Goal: Task Accomplishment & Management: Manage account settings

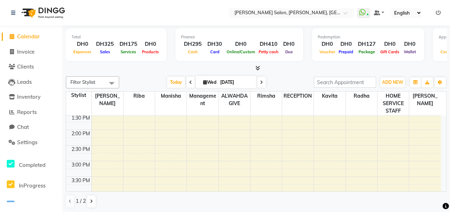
click at [258, 67] on icon at bounding box center [257, 67] width 5 height 5
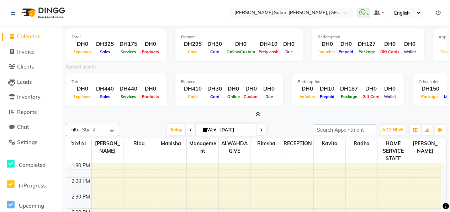
click at [257, 114] on icon at bounding box center [257, 114] width 5 height 5
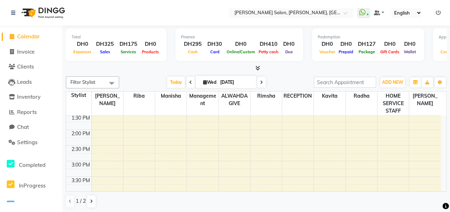
click at [258, 66] on icon at bounding box center [257, 67] width 5 height 5
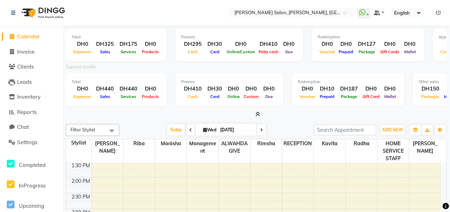
click at [257, 114] on icon at bounding box center [257, 114] width 5 height 5
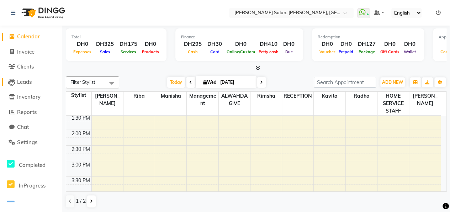
click at [33, 78] on link "Leads" at bounding box center [31, 82] width 59 height 8
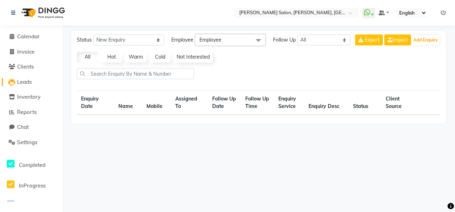
select select "10"
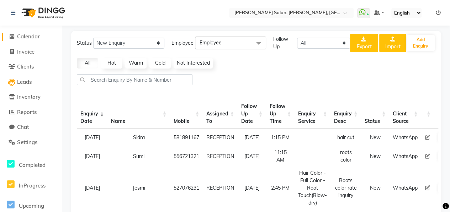
click at [23, 37] on span "Calendar" at bounding box center [28, 36] width 23 height 7
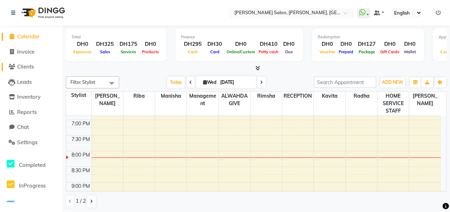
click at [29, 66] on span "Clients" at bounding box center [25, 66] width 17 height 7
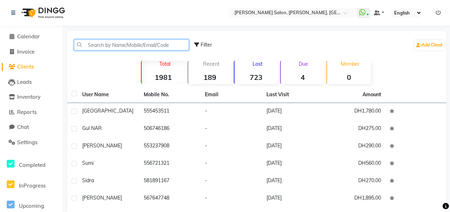
click at [86, 47] on input "text" at bounding box center [131, 44] width 115 height 11
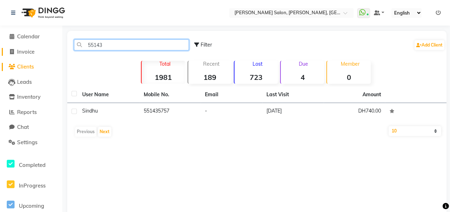
type input "55143"
click at [20, 54] on span "Invoice" at bounding box center [25, 51] width 17 height 7
select select "service"
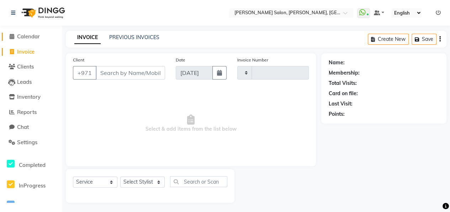
scroll to position [1, 0]
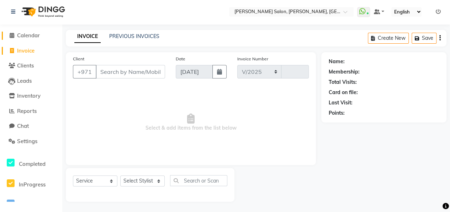
select select "3934"
type input "0914"
click at [28, 34] on span "Calendar" at bounding box center [28, 35] width 23 height 7
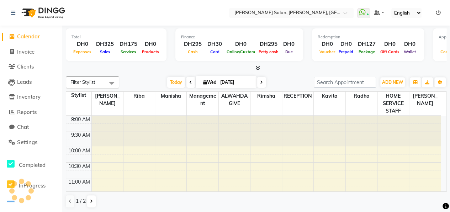
scroll to position [339, 0]
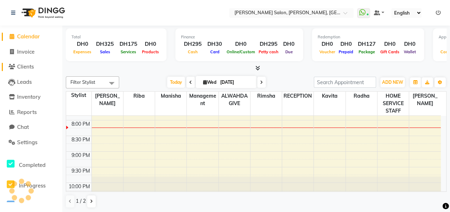
click at [23, 69] on span "Clients" at bounding box center [25, 66] width 17 height 7
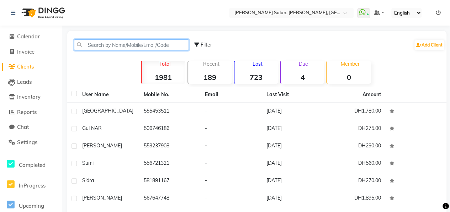
click at [87, 45] on input "text" at bounding box center [131, 44] width 115 height 11
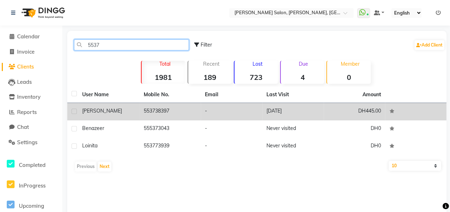
type input "5537"
click at [138, 117] on td "[PERSON_NAME]" at bounding box center [108, 111] width 61 height 17
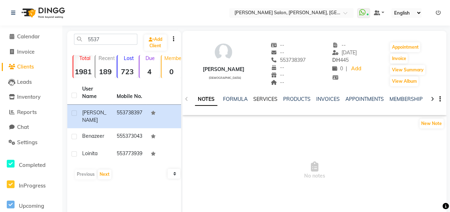
click at [257, 101] on link "SERVICES" at bounding box center [265, 99] width 24 height 6
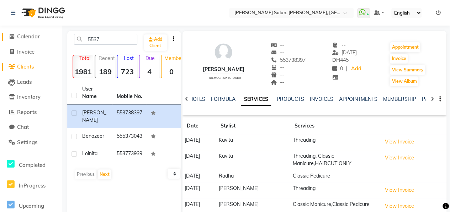
drag, startPoint x: 30, startPoint y: 37, endPoint x: 42, endPoint y: 59, distance: 24.8
click at [30, 37] on span "Calendar" at bounding box center [28, 36] width 23 height 7
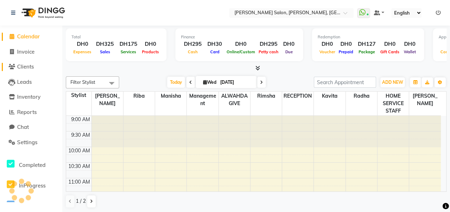
scroll to position [339, 0]
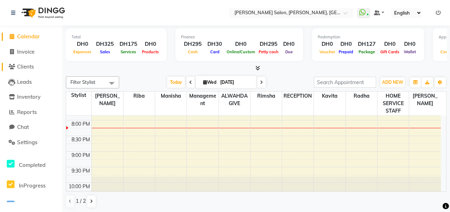
click at [32, 69] on span "Clients" at bounding box center [25, 66] width 17 height 7
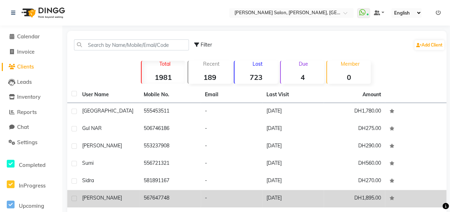
click at [191, 193] on td "567647748" at bounding box center [169, 198] width 61 height 17
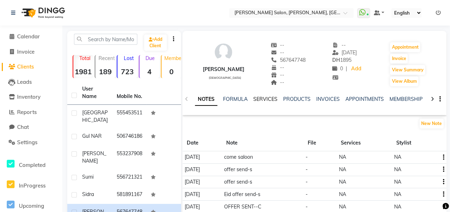
click at [262, 98] on link "SERVICES" at bounding box center [265, 99] width 24 height 6
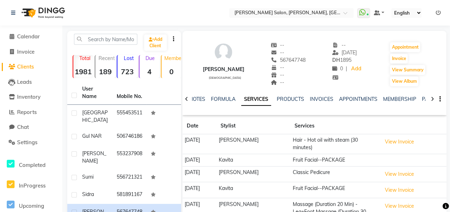
click at [431, 100] on icon at bounding box center [431, 99] width 3 height 5
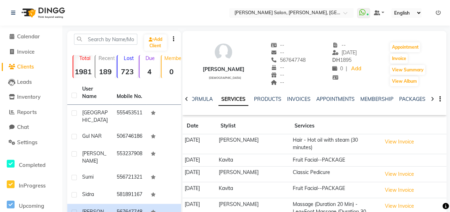
click at [431, 100] on icon at bounding box center [431, 99] width 3 height 5
click at [420, 100] on link "VOUCHERS" at bounding box center [428, 99] width 28 height 6
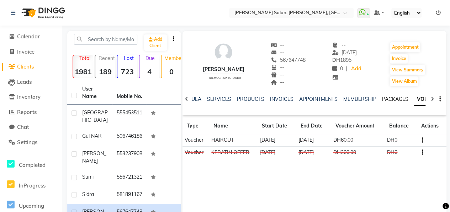
click at [384, 99] on link "PACKAGES" at bounding box center [395, 99] width 26 height 6
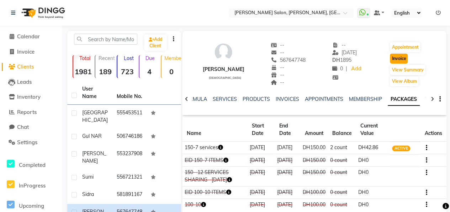
click at [398, 59] on button "Invoice" at bounding box center [398, 59] width 18 height 10
select select "3934"
select select "service"
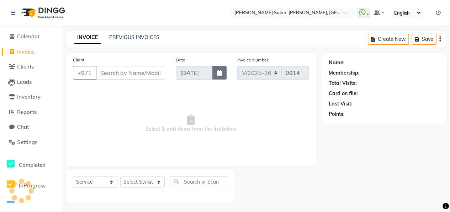
scroll to position [1, 0]
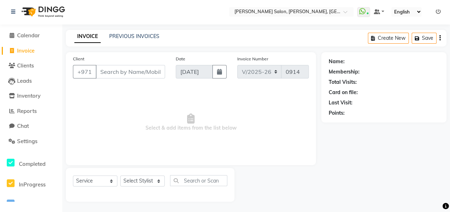
type input "567647748"
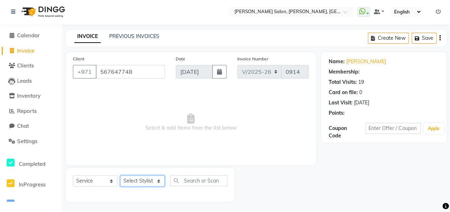
click at [156, 182] on select "Select Stylist ALWAHDA GIVE HOME SERVICE STAFF [PERSON_NAME] [PERSON_NAME] Mana…" at bounding box center [142, 181] width 44 height 11
select select "1: Object"
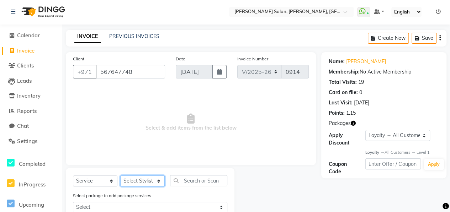
select select "37157"
click at [120, 176] on select "Select Stylist ALWAHDA GIVE HOME SERVICE STAFF [PERSON_NAME] [PERSON_NAME] Mana…" at bounding box center [142, 181] width 44 height 11
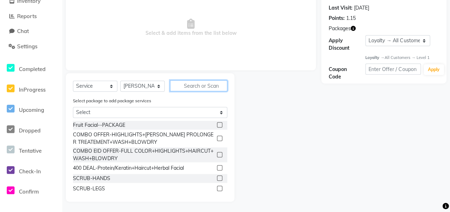
click at [187, 85] on input "text" at bounding box center [198, 85] width 57 height 11
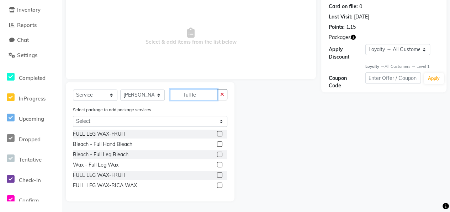
scroll to position [87, 0]
type input "full le"
click at [220, 165] on label at bounding box center [219, 164] width 5 height 5
click at [220, 165] on input "checkbox" at bounding box center [219, 165] width 5 height 5
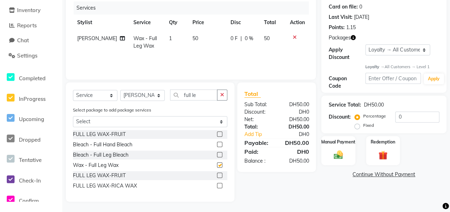
checkbox input "false"
drag, startPoint x: 199, startPoint y: 93, endPoint x: 177, endPoint y: 94, distance: 22.0
click at [177, 94] on input "full le" at bounding box center [193, 95] width 47 height 11
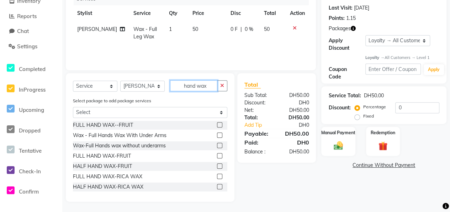
scroll to position [60, 0]
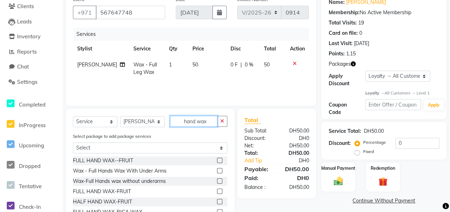
drag, startPoint x: 206, startPoint y: 122, endPoint x: 185, endPoint y: 120, distance: 21.4
click at [185, 120] on input "hand wax" at bounding box center [193, 121] width 47 height 11
type input "full hand"
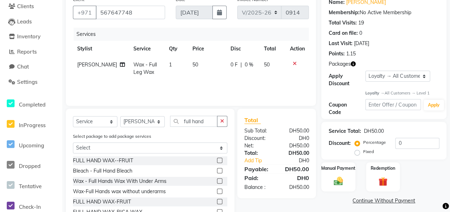
click at [221, 181] on label at bounding box center [219, 180] width 5 height 5
click at [221, 181] on input "checkbox" at bounding box center [219, 181] width 5 height 5
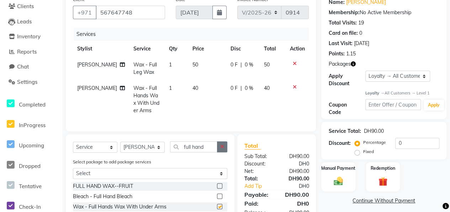
checkbox input "false"
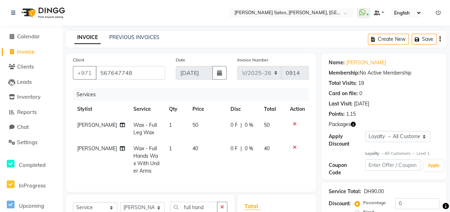
scroll to position [107, 0]
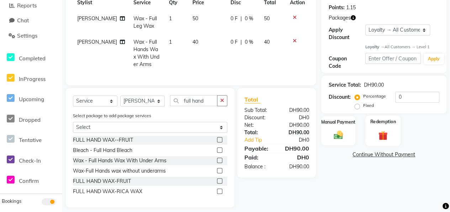
click at [377, 135] on img at bounding box center [382, 136] width 15 height 12
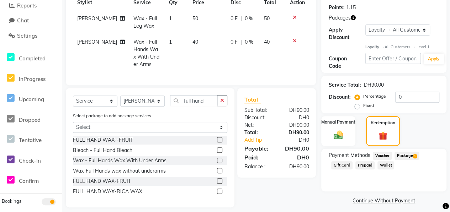
scroll to position [118, 0]
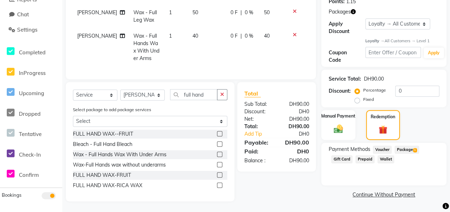
click at [399, 146] on span "Package 1" at bounding box center [406, 150] width 25 height 8
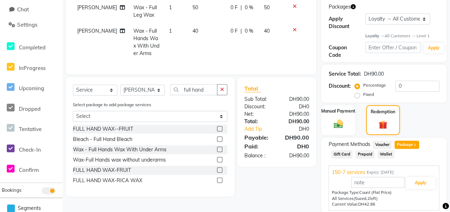
scroll to position [144, 0]
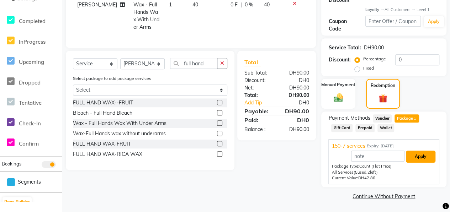
click at [422, 153] on button "Apply" at bounding box center [419, 157] width 29 height 12
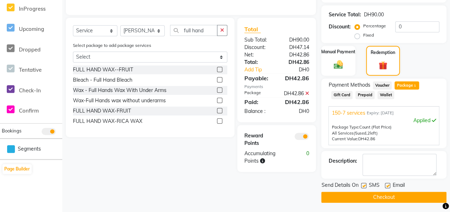
scroll to position [178, 0]
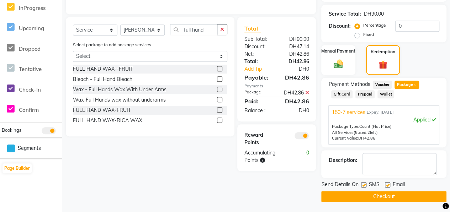
click at [396, 198] on button "Checkout" at bounding box center [383, 196] width 125 height 11
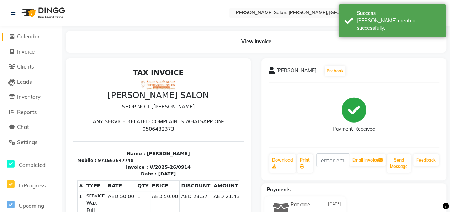
click at [36, 36] on span "Calendar" at bounding box center [28, 36] width 23 height 7
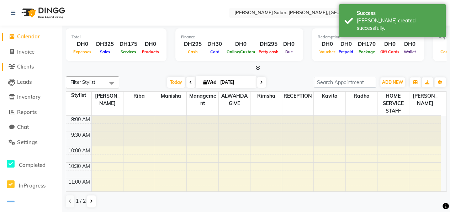
click at [19, 65] on span "Clients" at bounding box center [25, 66] width 17 height 7
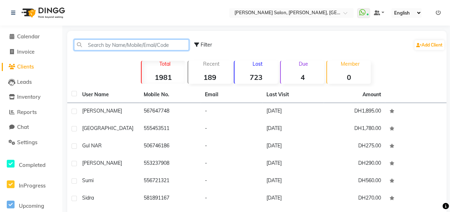
click at [97, 43] on input "text" at bounding box center [131, 44] width 115 height 11
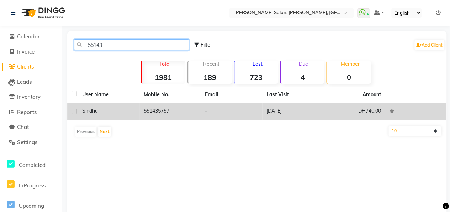
type input "55143"
click at [127, 112] on div "Sindhu" at bounding box center [108, 110] width 53 height 7
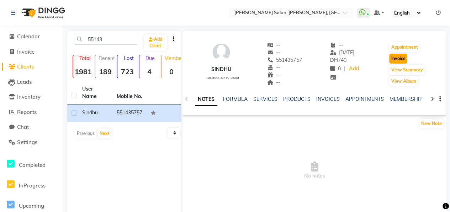
click at [400, 56] on button "Invoice" at bounding box center [398, 59] width 18 height 10
select select "service"
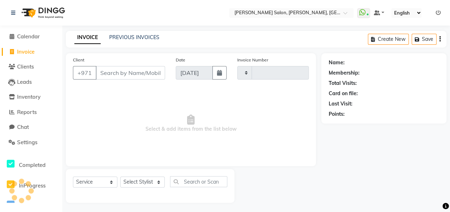
scroll to position [1, 0]
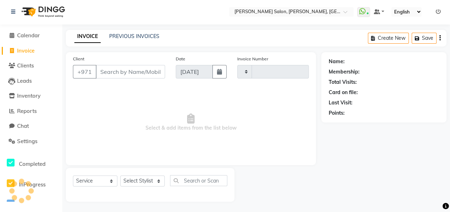
type input "0915"
select select "3934"
type input "551435757"
click at [156, 181] on select "Select Stylist ALWAHDA GIVE HOME SERVICE STAFF [PERSON_NAME] [PERSON_NAME] Mana…" at bounding box center [142, 181] width 44 height 11
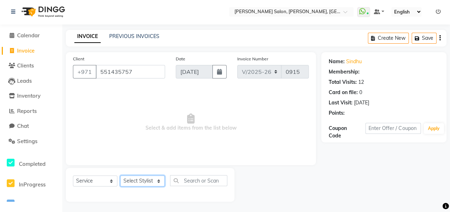
select select "1: Object"
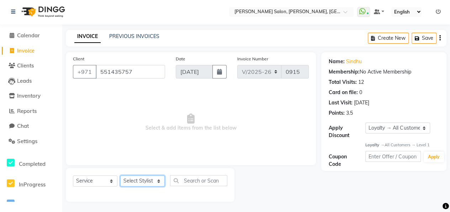
select select "76539"
click at [120, 176] on select "Select Stylist ALWAHDA GIVE HOME SERVICE STAFF [PERSON_NAME] [PERSON_NAME] Mana…" at bounding box center [142, 181] width 44 height 11
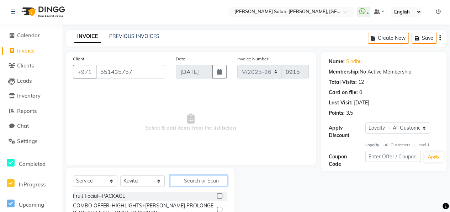
click at [186, 180] on input "text" at bounding box center [198, 180] width 57 height 11
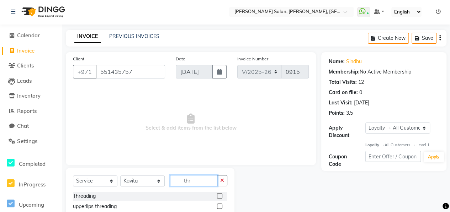
type input "thr"
click at [217, 196] on label at bounding box center [219, 195] width 5 height 5
click at [217, 196] on input "checkbox" at bounding box center [219, 196] width 5 height 5
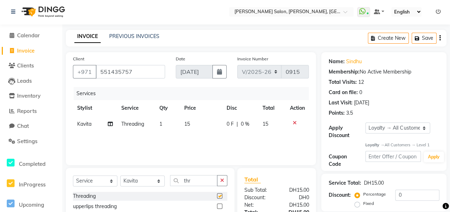
checkbox input "false"
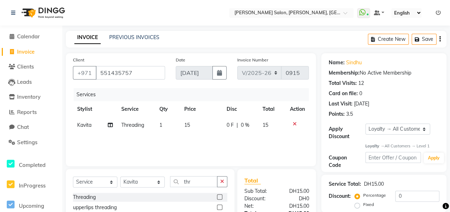
scroll to position [71, 0]
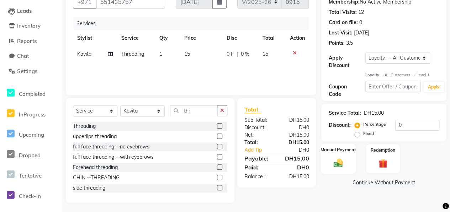
click at [340, 160] on img at bounding box center [337, 163] width 15 height 11
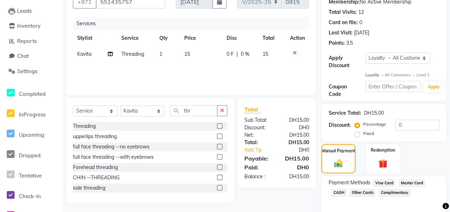
scroll to position [103, 0]
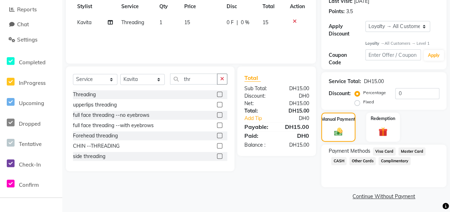
click at [409, 152] on span "Master Card" at bounding box center [411, 151] width 27 height 8
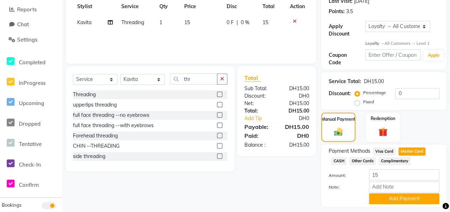
scroll to position [123, 0]
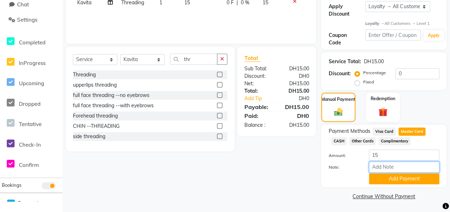
click at [390, 169] on input "Note:" at bounding box center [404, 167] width 70 height 11
type input "5532723---1436"
click at [388, 177] on button "Add Payment" at bounding box center [404, 178] width 70 height 11
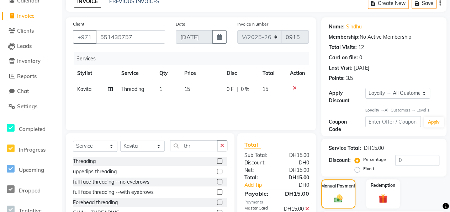
scroll to position [143, 0]
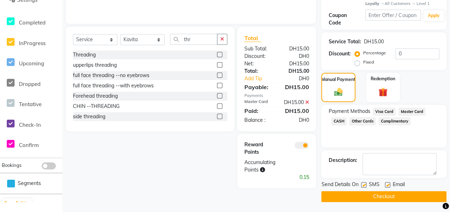
click at [380, 196] on button "Checkout" at bounding box center [383, 196] width 125 height 11
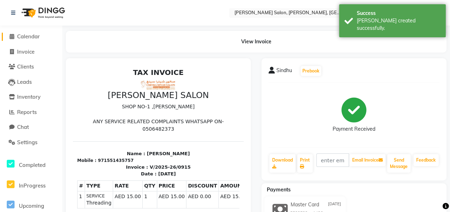
click at [23, 37] on span "Calendar" at bounding box center [28, 36] width 23 height 7
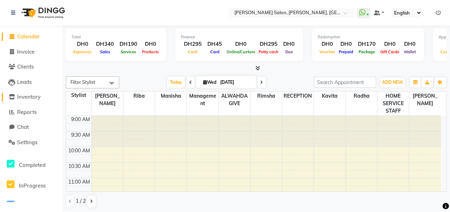
click at [29, 96] on span "Inventory" at bounding box center [28, 96] width 23 height 7
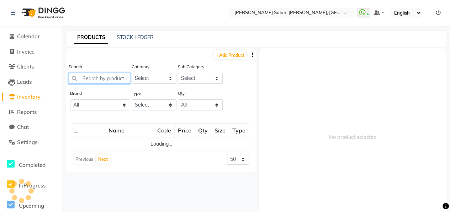
click at [98, 75] on input "text" at bounding box center [99, 78] width 61 height 11
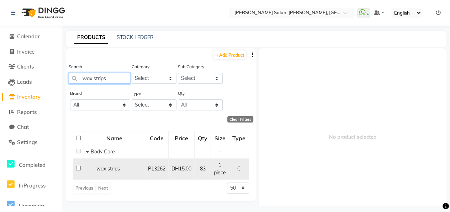
type input "wax strips"
click at [76, 168] on input "checkbox" at bounding box center [78, 168] width 5 height 5
checkbox input "true"
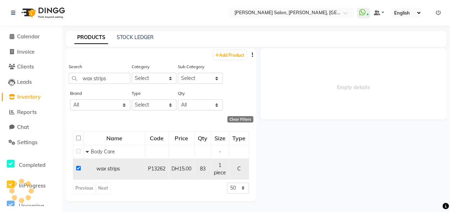
select select
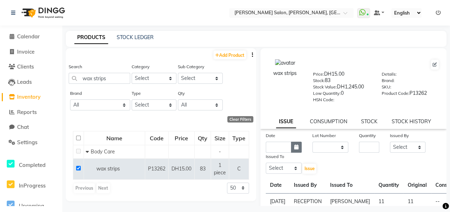
click at [297, 151] on button "button" at bounding box center [296, 147] width 11 height 11
select select "9"
select select "2025"
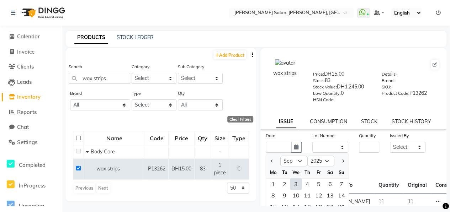
click at [296, 185] on div "3" at bounding box center [295, 183] width 11 height 11
type input "[DATE]"
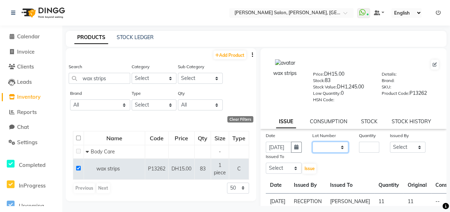
click at [334, 150] on select "None" at bounding box center [330, 147] width 36 height 11
select select "0: null"
click at [312, 142] on select "None" at bounding box center [330, 147] width 36 height 11
click at [365, 147] on input "number" at bounding box center [369, 147] width 20 height 11
type input "10"
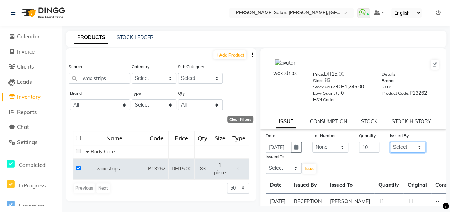
click at [413, 148] on select "Select ALWAHDA GIVE HOME SERVICE STAFF [PERSON_NAME] [PERSON_NAME] Management […" at bounding box center [407, 147] width 36 height 11
select select "76470"
click at [389, 142] on select "Select ALWAHDA GIVE HOME SERVICE STAFF [PERSON_NAME] [PERSON_NAME] Management […" at bounding box center [407, 147] width 36 height 11
drag, startPoint x: 289, startPoint y: 166, endPoint x: 291, endPoint y: 162, distance: 4.0
click at [289, 166] on select "Select ALWAHDA GIVE HOME SERVICE STAFF [PERSON_NAME] [PERSON_NAME] Management […" at bounding box center [283, 168] width 36 height 11
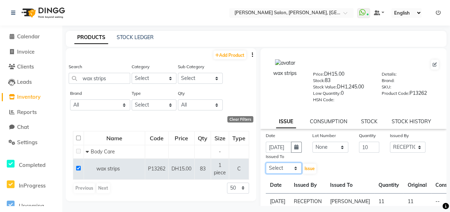
select select "37157"
click at [265, 163] on select "Select ALWAHDA GIVE HOME SERVICE STAFF [PERSON_NAME] [PERSON_NAME] Management […" at bounding box center [283, 168] width 36 height 11
click at [308, 168] on span "Issue" at bounding box center [309, 168] width 10 height 5
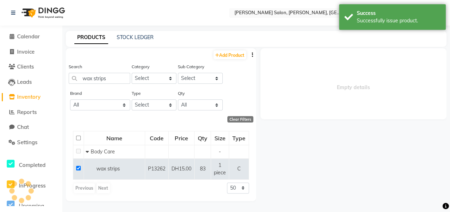
select select
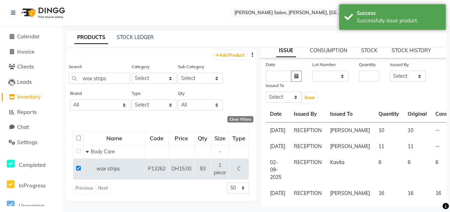
scroll to position [36, 0]
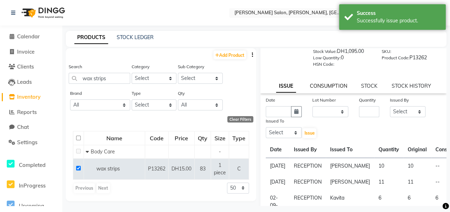
click at [324, 84] on link "CONSUMPTION" at bounding box center [328, 86] width 37 height 6
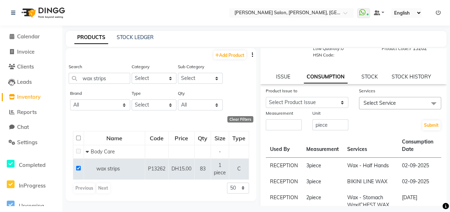
scroll to position [0, 0]
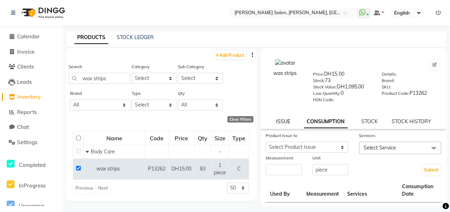
click at [284, 121] on link "ISSUE" at bounding box center [282, 121] width 14 height 6
select select
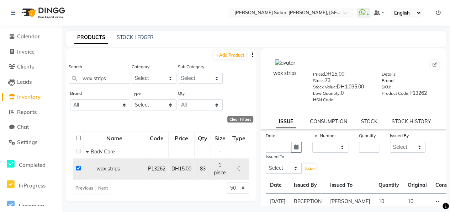
click at [79, 170] on input "checkbox" at bounding box center [78, 168] width 5 height 5
checkbox input "false"
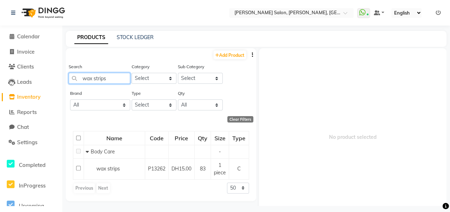
drag, startPoint x: 113, startPoint y: 76, endPoint x: 72, endPoint y: 75, distance: 40.5
click at [72, 75] on input "wax strips" at bounding box center [99, 78] width 61 height 11
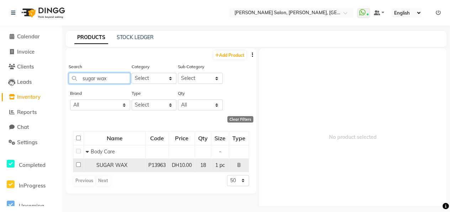
type input "sugar wax"
click at [77, 165] on input "checkbox" at bounding box center [78, 164] width 5 height 5
checkbox input "true"
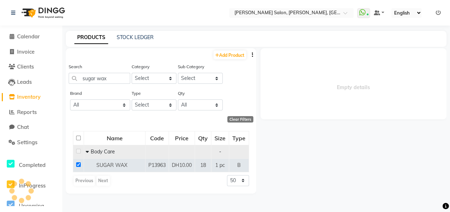
select select
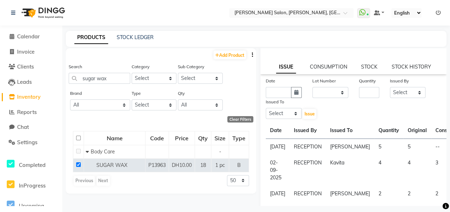
scroll to position [36, 0]
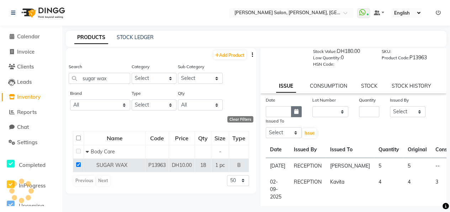
click at [294, 112] on icon "button" at bounding box center [296, 111] width 4 height 5
select select "9"
select select "2025"
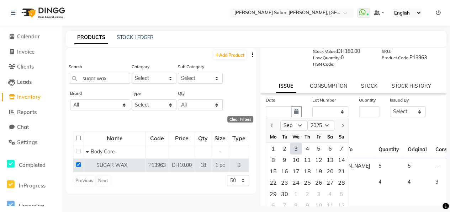
click at [298, 151] on div "3" at bounding box center [295, 148] width 11 height 11
type input "[DATE]"
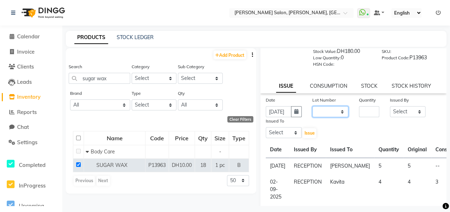
click at [318, 113] on select "None" at bounding box center [330, 111] width 36 height 11
select select "0: null"
click at [312, 106] on select "None" at bounding box center [330, 111] width 36 height 11
click at [361, 111] on input "number" at bounding box center [369, 111] width 20 height 11
type input "3"
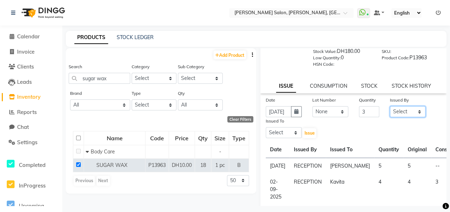
click at [408, 112] on select "Select ALWAHDA GIVE HOME SERVICE STAFF [PERSON_NAME] [PERSON_NAME] Management […" at bounding box center [407, 111] width 36 height 11
select select "76470"
click at [389, 106] on select "Select ALWAHDA GIVE HOME SERVICE STAFF [PERSON_NAME] [PERSON_NAME] Management […" at bounding box center [407, 111] width 36 height 11
click at [293, 136] on select "Select ALWAHDA GIVE HOME SERVICE STAFF [PERSON_NAME] [PERSON_NAME] Management […" at bounding box center [283, 132] width 36 height 11
select select "37157"
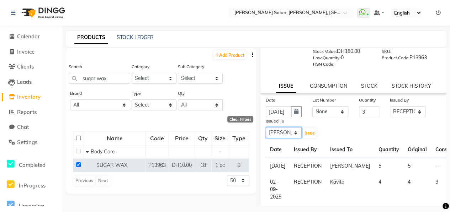
click at [265, 127] on select "Select ALWAHDA GIVE HOME SERVICE STAFF [PERSON_NAME] [PERSON_NAME] Management […" at bounding box center [283, 132] width 36 height 11
click at [313, 130] on button "Issue" at bounding box center [309, 133] width 14 height 10
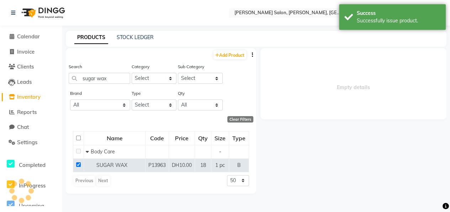
scroll to position [0, 0]
select select
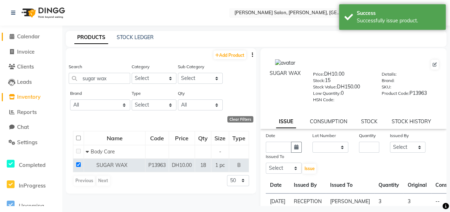
click at [27, 37] on span "Calendar" at bounding box center [28, 36] width 23 height 7
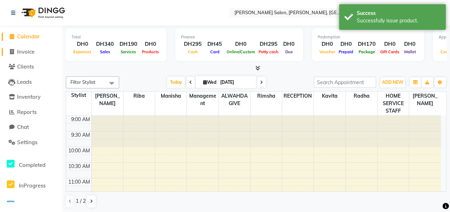
click at [28, 49] on span "Invoice" at bounding box center [25, 51] width 17 height 7
select select "service"
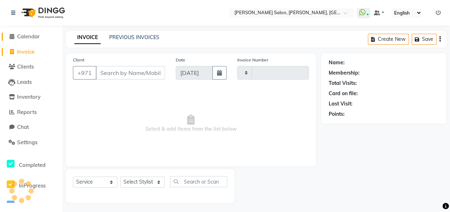
type input "0916"
select select "3934"
click at [28, 40] on link "Calendar" at bounding box center [31, 37] width 59 height 8
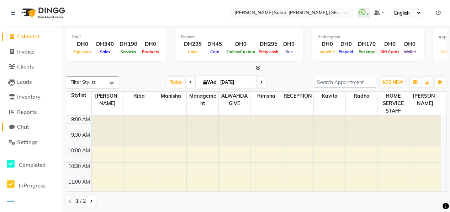
click at [25, 130] on span "Chat" at bounding box center [23, 127] width 12 height 7
select select "100"
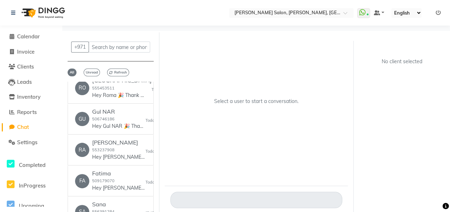
scroll to position [107, 0]
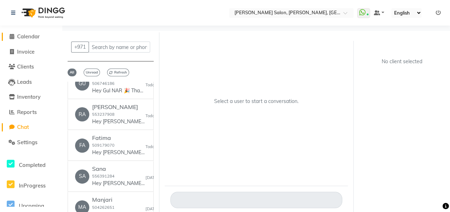
click at [32, 36] on span "Calendar" at bounding box center [28, 36] width 23 height 7
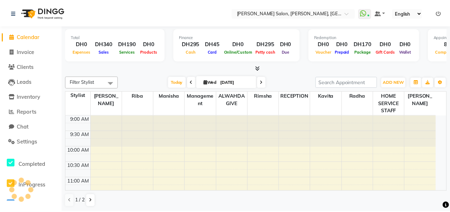
scroll to position [339, 0]
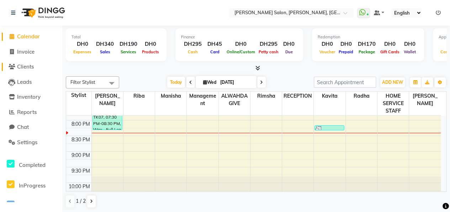
click at [23, 68] on span "Clients" at bounding box center [25, 66] width 17 height 7
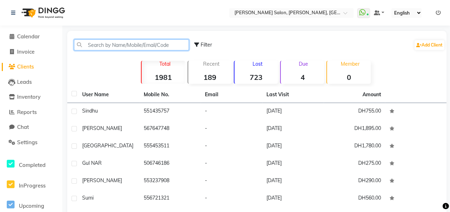
click at [105, 45] on input "text" at bounding box center [131, 44] width 115 height 11
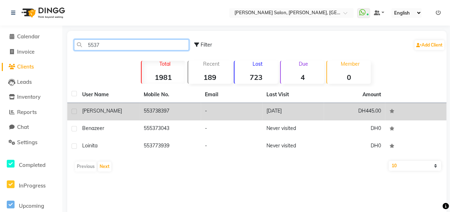
type input "5537"
click at [123, 112] on div "[PERSON_NAME]" at bounding box center [108, 110] width 53 height 7
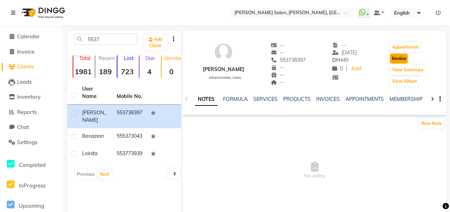
click at [391, 61] on button "Invoice" at bounding box center [398, 59] width 18 height 10
select select "3934"
select select "service"
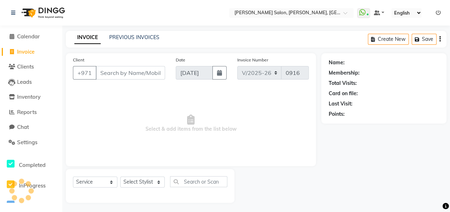
scroll to position [1, 0]
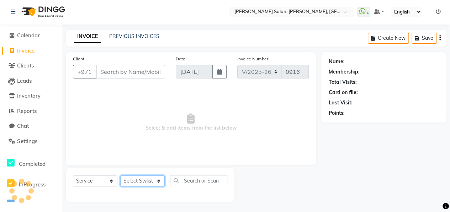
click at [151, 183] on select "Select Stylist" at bounding box center [142, 181] width 44 height 11
type input "553738397"
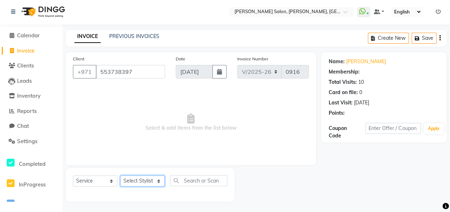
select select "1: Object"
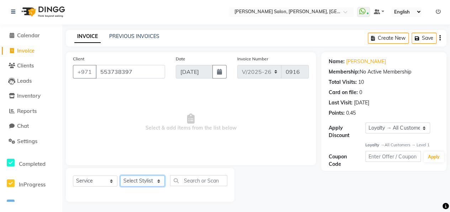
select select "37157"
click at [120, 176] on select "Select Stylist ALWAHDA GIVE HOME SERVICE STAFF [PERSON_NAME] [PERSON_NAME] Mana…" at bounding box center [142, 181] width 44 height 11
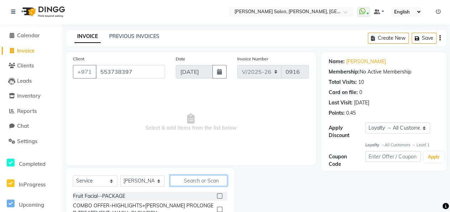
click at [195, 177] on input "text" at bounding box center [198, 180] width 57 height 11
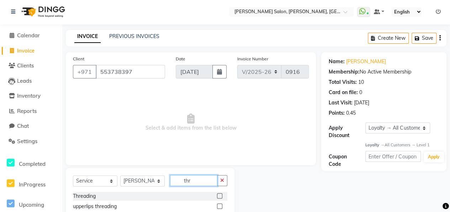
type input "thr"
click at [217, 197] on label at bounding box center [219, 195] width 5 height 5
click at [217, 197] on input "checkbox" at bounding box center [219, 196] width 5 height 5
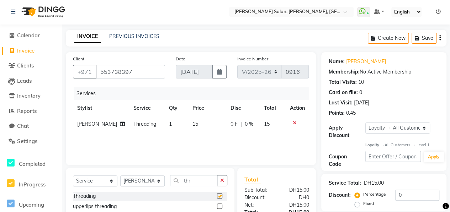
checkbox input "false"
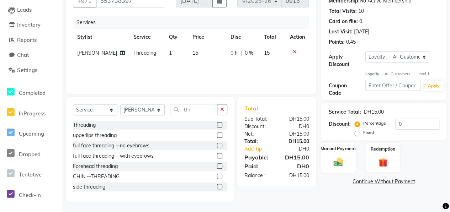
click at [337, 160] on img at bounding box center [337, 162] width 15 height 11
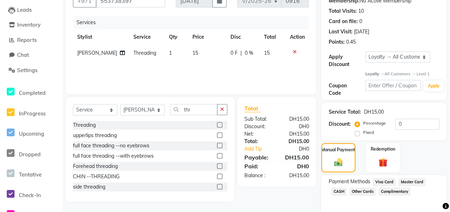
click at [380, 183] on span "Visa Card" at bounding box center [383, 182] width 23 height 8
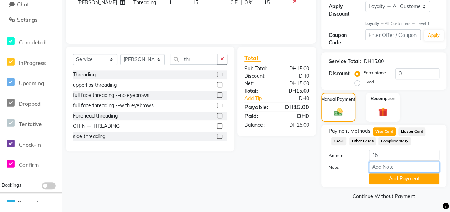
click at [380, 167] on input "Note:" at bounding box center [404, 167] width 70 height 11
type input "457828--0001"
click at [392, 183] on button "Add Payment" at bounding box center [404, 178] width 70 height 11
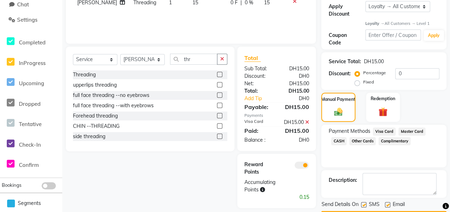
scroll to position [143, 0]
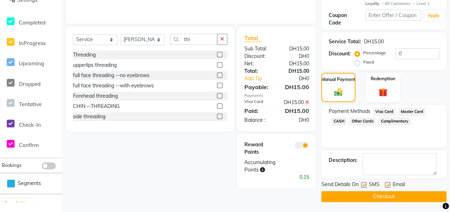
click at [379, 195] on button "Checkout" at bounding box center [383, 196] width 125 height 11
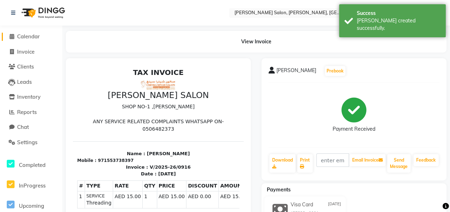
click at [29, 36] on span "Calendar" at bounding box center [28, 36] width 23 height 7
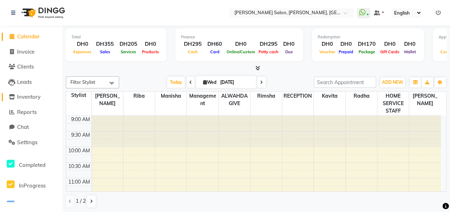
click at [32, 93] on link "Inventory" at bounding box center [31, 97] width 59 height 8
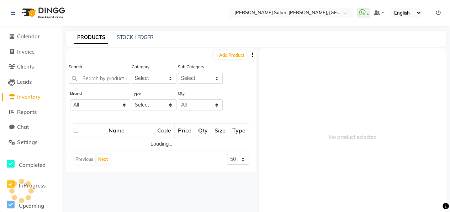
click at [32, 95] on span "Inventory" at bounding box center [28, 96] width 23 height 7
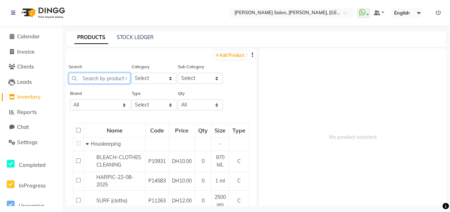
click at [89, 76] on input "text" at bounding box center [99, 78] width 61 height 11
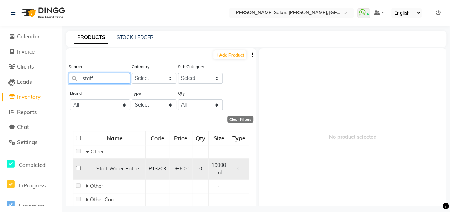
type input "staff"
click at [76, 168] on input "checkbox" at bounding box center [78, 168] width 5 height 5
checkbox input "true"
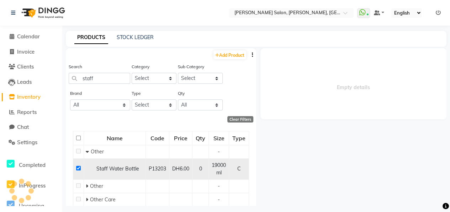
select select
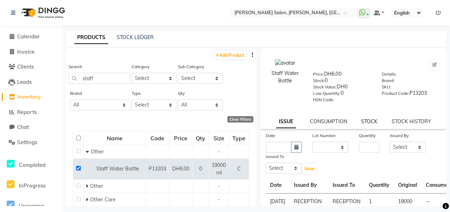
click at [372, 124] on link "STOCK" at bounding box center [369, 121] width 16 height 6
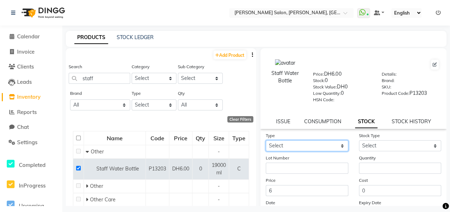
click at [323, 144] on select "Select In" at bounding box center [306, 145] width 82 height 11
select select "in"
click at [265, 140] on select "Select In" at bounding box center [306, 145] width 82 height 11
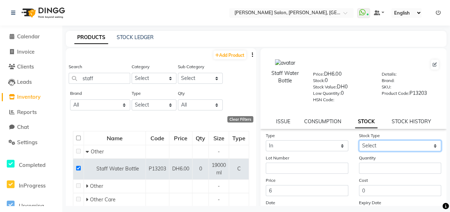
click at [379, 144] on select "Select New Stock Adjustment Return Other" at bounding box center [400, 145] width 82 height 11
select select "new stock"
click at [359, 140] on select "Select New Stock Adjustment Return Other" at bounding box center [400, 145] width 82 height 11
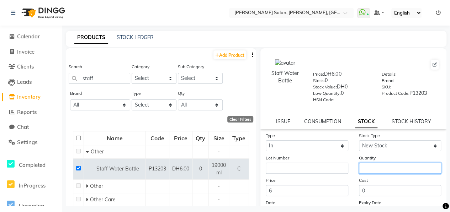
click at [378, 167] on input "number" at bounding box center [400, 168] width 82 height 11
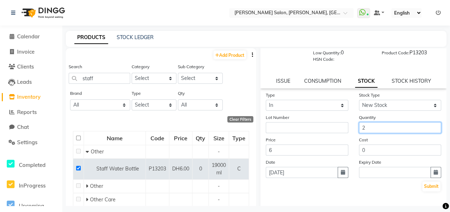
scroll to position [68, 0]
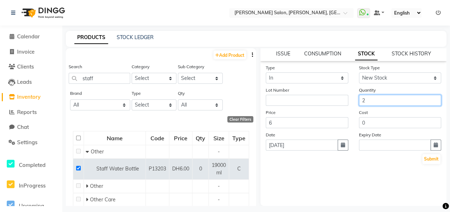
type input "2"
click at [425, 158] on button "Submit" at bounding box center [431, 159] width 18 height 10
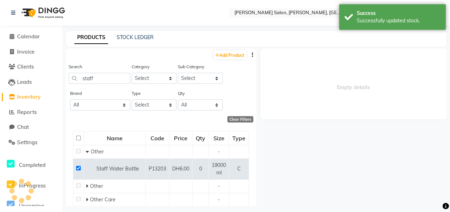
scroll to position [0, 0]
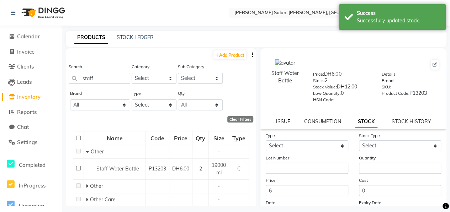
click at [285, 119] on link "ISSUE" at bounding box center [283, 121] width 14 height 6
select select
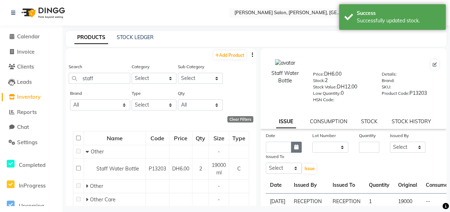
click at [296, 145] on icon "button" at bounding box center [296, 147] width 4 height 5
select select "9"
select select "2025"
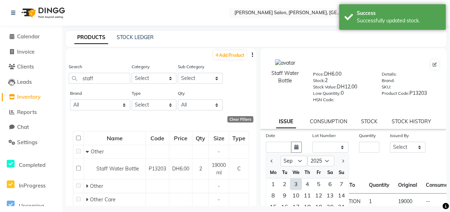
drag, startPoint x: 299, startPoint y: 183, endPoint x: 302, endPoint y: 181, distance: 4.1
click at [300, 182] on div "3" at bounding box center [295, 183] width 11 height 11
type input "[DATE]"
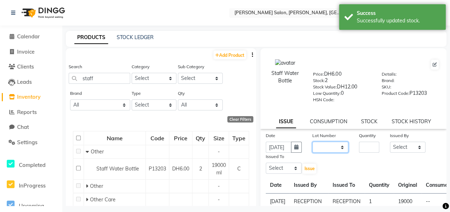
drag, startPoint x: 333, startPoint y: 149, endPoint x: 335, endPoint y: 152, distance: 4.6
click at [333, 149] on select "None" at bounding box center [330, 147] width 36 height 11
select select "0: null"
click at [312, 142] on select "None" at bounding box center [330, 147] width 36 height 11
click at [364, 146] on input "number" at bounding box center [369, 147] width 20 height 11
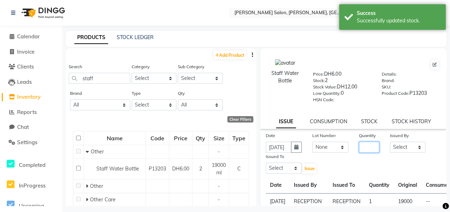
type input "1"
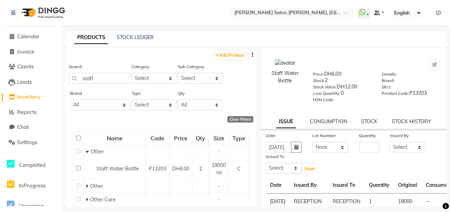
click at [176, 120] on div "Clear Filters" at bounding box center [159, 119] width 187 height 6
click at [32, 37] on span "Calendar" at bounding box center [28, 36] width 23 height 7
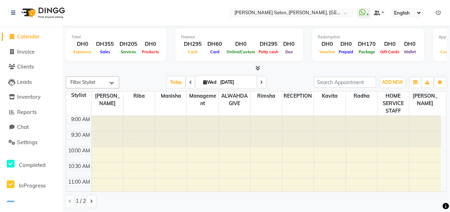
click at [166, 119] on div at bounding box center [170, 131] width 31 height 31
click at [28, 98] on span "Inventory" at bounding box center [28, 96] width 23 height 7
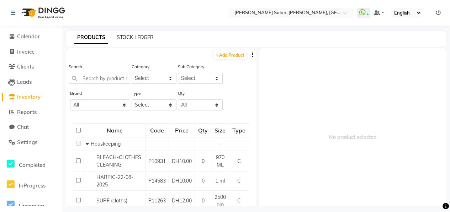
click at [138, 37] on link "STOCK LEDGER" at bounding box center [135, 37] width 37 height 6
select select "all"
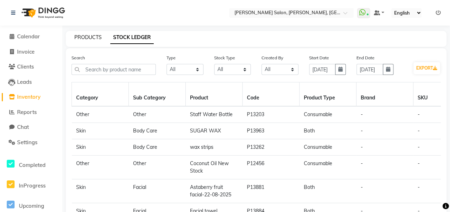
click at [82, 39] on link "PRODUCTS" at bounding box center [87, 37] width 27 height 6
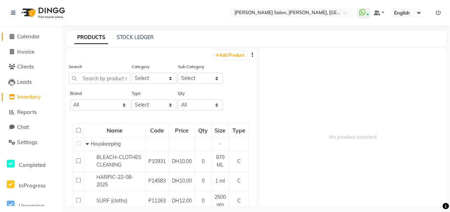
click at [32, 36] on span "Calendar" at bounding box center [28, 36] width 23 height 7
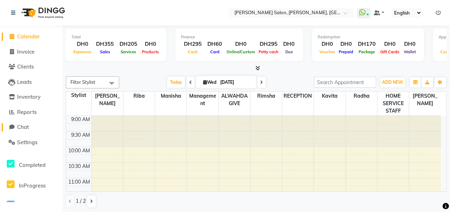
click at [25, 125] on span "Chat" at bounding box center [23, 127] width 12 height 7
select select "100"
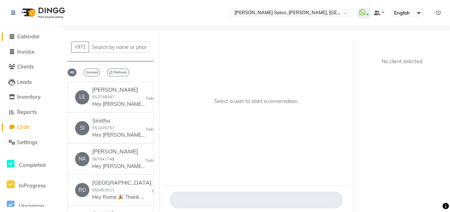
click at [32, 38] on span "Calendar" at bounding box center [28, 36] width 23 height 7
